Goal: Transaction & Acquisition: Purchase product/service

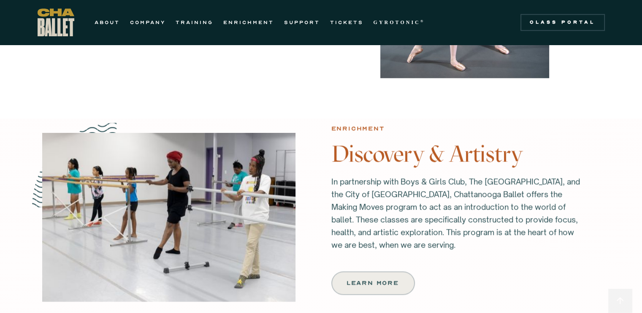
scroll to position [887, 0]
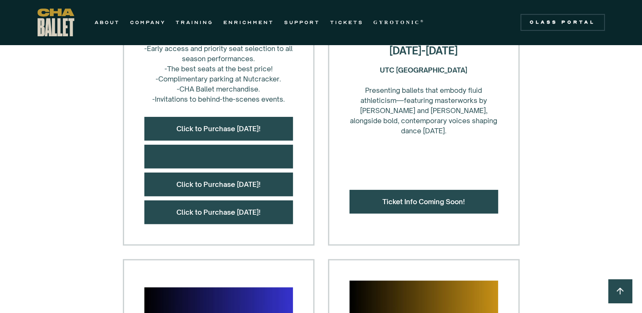
scroll to position [464, 0]
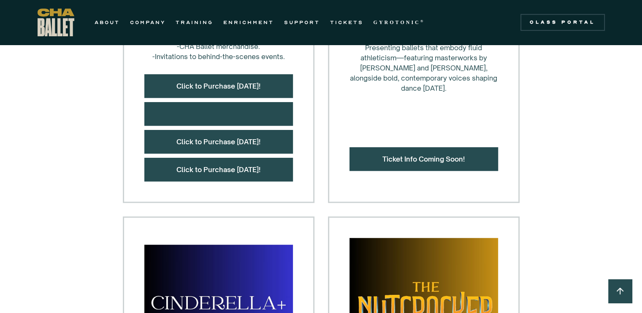
click at [387, 163] on div "Ticket Info Coming Soon!" at bounding box center [424, 159] width 149 height 24
click at [388, 159] on link "Ticket Info Coming Soon!" at bounding box center [424, 159] width 82 height 8
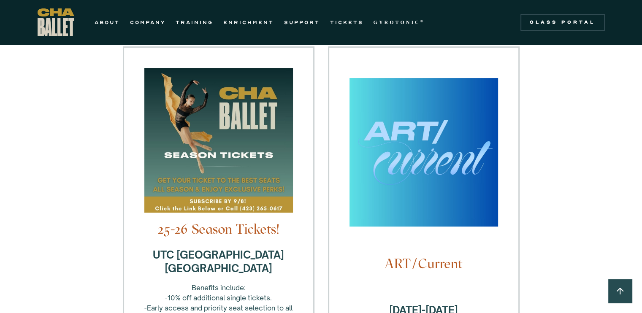
scroll to position [211, 0]
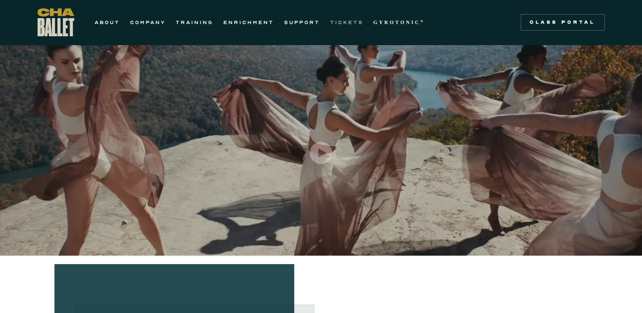
click at [339, 21] on link "TICKETS" at bounding box center [346, 22] width 33 height 10
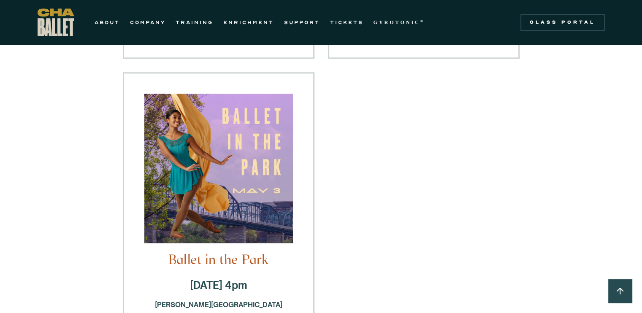
scroll to position [1140, 0]
